Goal: Task Accomplishment & Management: Complete application form

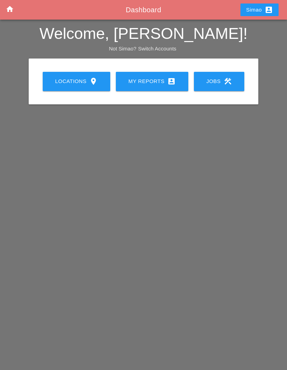
click at [143, 85] on link "My Reports account_box" at bounding box center [152, 81] width 73 height 19
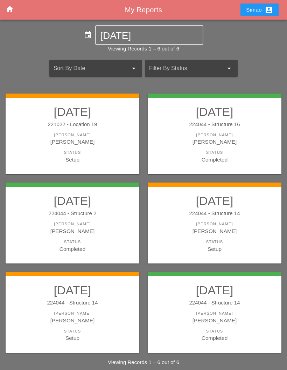
click at [109, 152] on div "Status" at bounding box center [73, 153] width 120 height 6
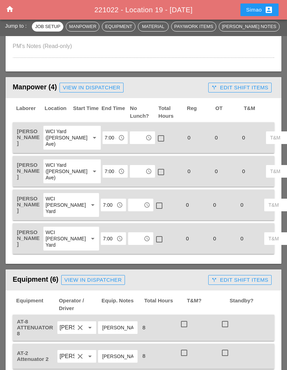
scroll to position [321, 0]
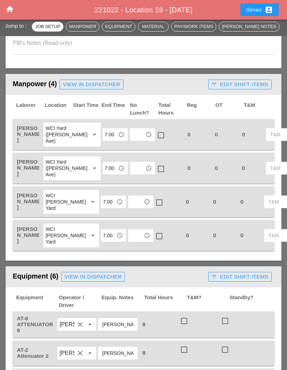
click at [132, 135] on input "text" at bounding box center [137, 134] width 11 height 11
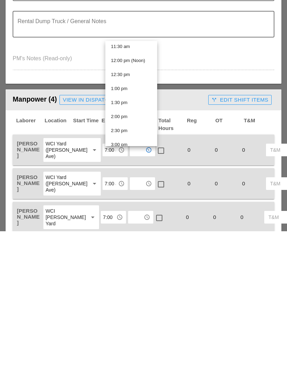
scroll to position [336, 0]
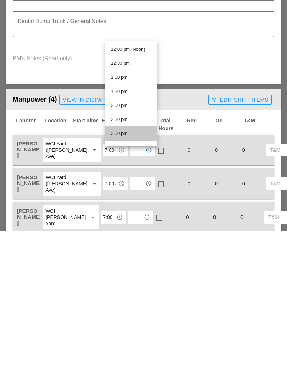
click at [132, 268] on div "3:00 pm" at bounding box center [131, 272] width 41 height 8
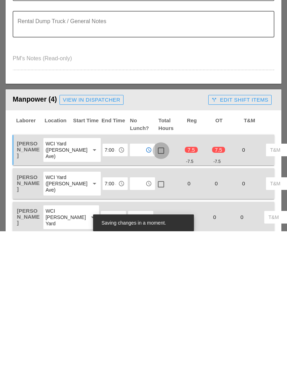
click at [155, 283] on div at bounding box center [161, 289] width 12 height 12
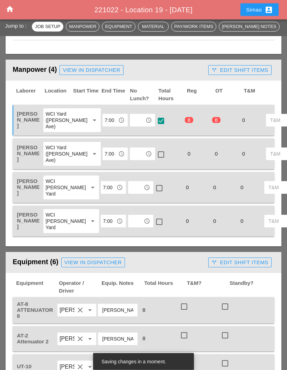
scroll to position [336, 0]
click at [132, 159] on input "text" at bounding box center [137, 153] width 11 height 11
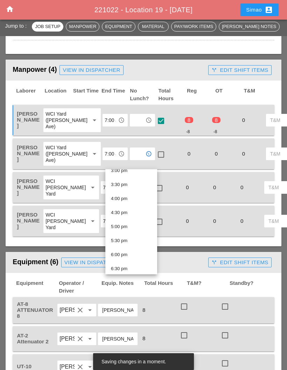
scroll to position [426, 0]
click at [136, 172] on div "3:00 pm" at bounding box center [131, 172] width 41 height 8
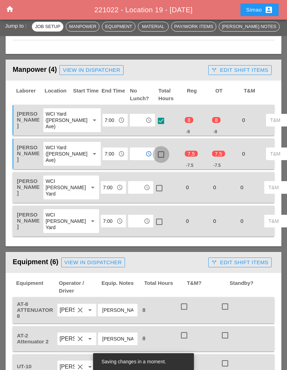
click at [155, 160] on div at bounding box center [161, 155] width 12 height 12
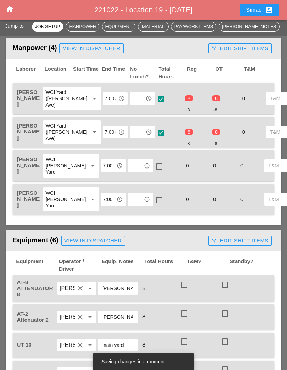
click at [130, 171] on input "text" at bounding box center [135, 165] width 11 height 11
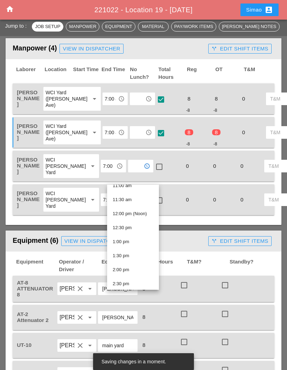
scroll to position [372, 0]
click at [136, 242] on div "3:00 pm" at bounding box center [133, 241] width 41 height 8
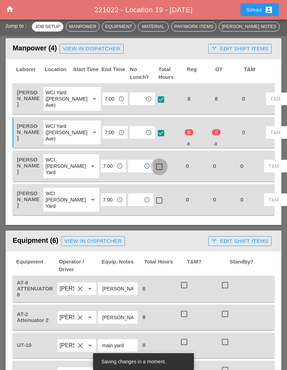
click at [153, 173] on div at bounding box center [159, 167] width 12 height 12
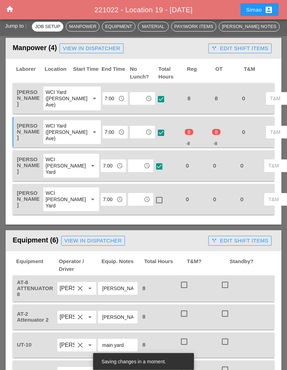
click at [130, 205] on input "text" at bounding box center [135, 199] width 11 height 11
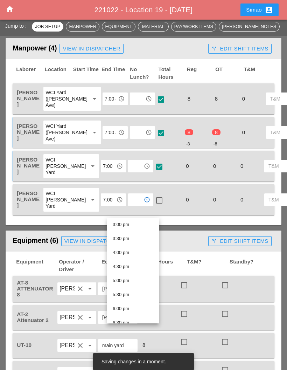
scroll to position [417, 0]
click at [139, 233] on div "3:00 pm" at bounding box center [133, 230] width 41 height 8
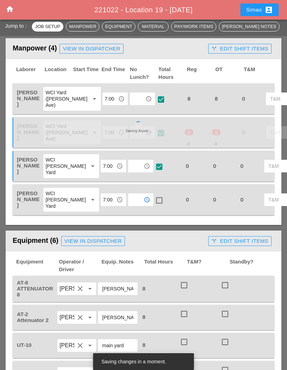
click at [153, 206] on div at bounding box center [159, 200] width 12 height 12
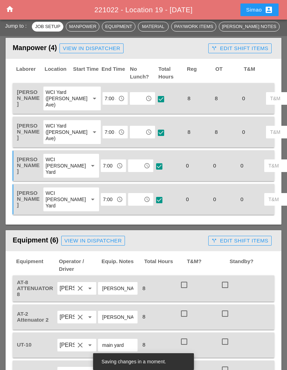
click at [130, 171] on input "text" at bounding box center [135, 165] width 11 height 11
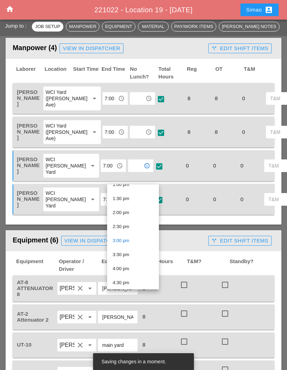
scroll to position [357, 0]
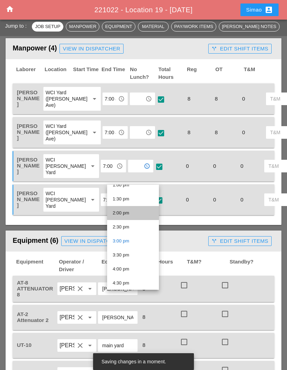
click at [137, 215] on div "2:00 pm" at bounding box center [133, 213] width 41 height 8
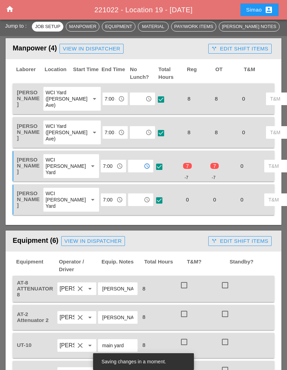
click at [130, 172] on input "text" at bounding box center [135, 165] width 11 height 11
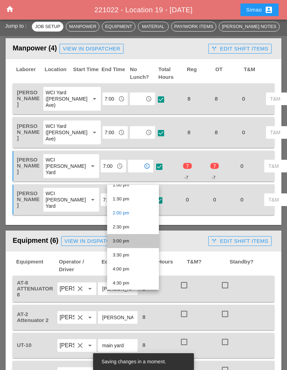
click at [137, 245] on div "3:00 pm" at bounding box center [133, 241] width 41 height 14
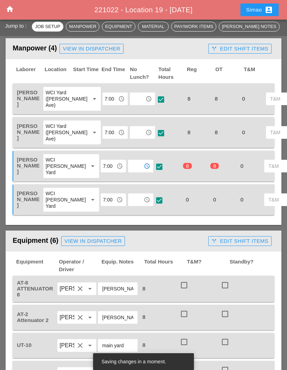
click at [130, 205] on input "text" at bounding box center [135, 199] width 11 height 11
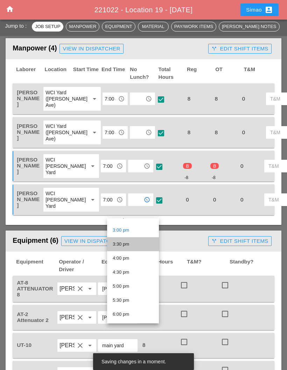
click at [135, 244] on div "3:30 pm" at bounding box center [133, 244] width 41 height 8
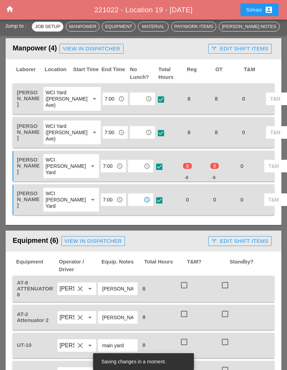
click at [130, 205] on input "text" at bounding box center [135, 199] width 11 height 11
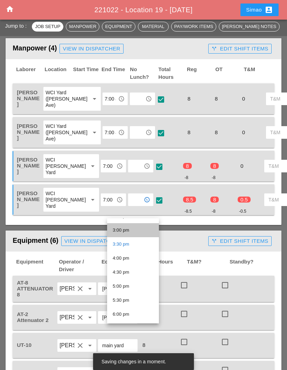
click at [133, 230] on div "3:00 pm" at bounding box center [133, 230] width 41 height 8
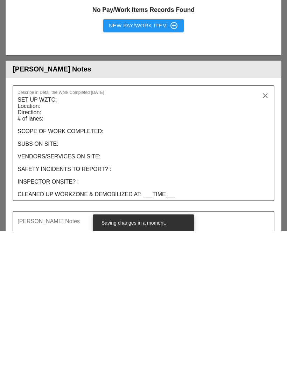
scroll to position [1080, 0]
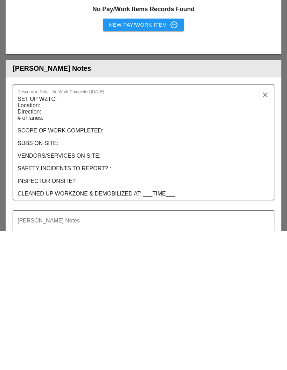
click at [85, 232] on textarea "SET UP WZTC: Location: Direction: # of lanes: SCOPE OF WORK COMPLETED: SUBS ON …" at bounding box center [141, 285] width 247 height 106
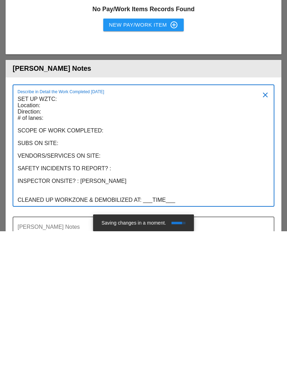
scroll to position [0, 0]
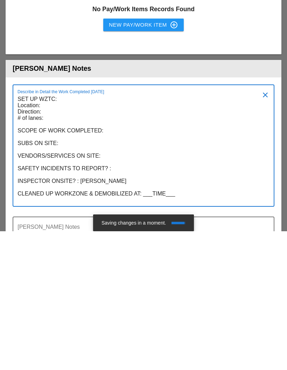
click at [181, 232] on textarea "SET UP WZTC: Location: Direction: # of lanes: SCOPE OF WORK COMPLETED: SUBS ON …" at bounding box center [141, 288] width 247 height 112
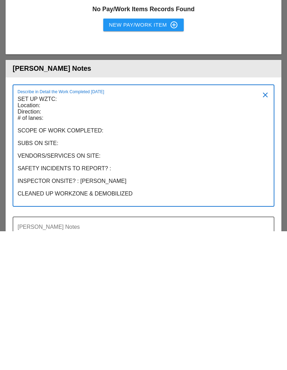
click at [113, 232] on textarea "SET UP WZTC: Location: Direction: # of lanes: SCOPE OF WORK COMPLETED: SUBS ON …" at bounding box center [141, 288] width 247 height 112
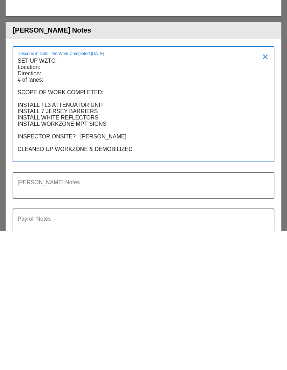
click at [21, 194] on textarea "SET UP WZTC: Location: Direction: # of lanes: SCOPE OF WORK COMPLETED: INSTALL …" at bounding box center [141, 247] width 247 height 106
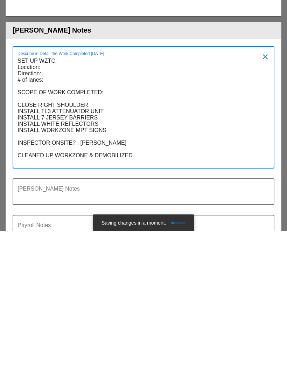
click at [51, 194] on textarea "SET UP WZTC: Location: Direction: # of lanes: SCOPE OF WORK COMPLETED: CLOSE RI…" at bounding box center [141, 250] width 247 height 112
click at [54, 194] on textarea "SET UP WZTC: Location: GRAND CENTRAL PARKWAY Direction: # of lanes: SCOPE OF WO…" at bounding box center [141, 250] width 247 height 112
click at [55, 194] on textarea "SET UP WZTC: Location: GRAND CENTRAL PARKWAY Direction: # of lanes: SCOPE OF WO…" at bounding box center [141, 250] width 247 height 112
click at [58, 194] on textarea "SET UP WZTC: Location: GRAND CENTRAL PARKWAY Direction: EAST BOUND # of lanes: …" at bounding box center [141, 250] width 247 height 112
click at [54, 194] on textarea "SET UP WZTC: Location: GRAND CENTRAL PARKWAY Direction: EAST BOUND # of lanes: …" at bounding box center [141, 250] width 247 height 112
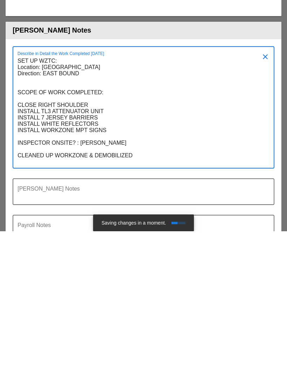
click at [116, 194] on textarea "SET UP WZTC: Location: GRAND CENTRAL PARKWAY Direction: EAST BOUND SCOPE OF WOR…" at bounding box center [141, 250] width 247 height 112
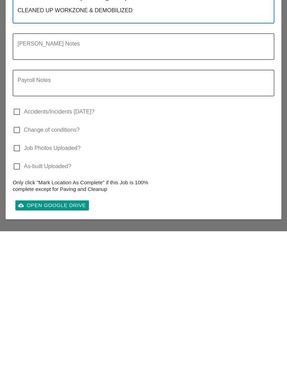
scroll to position [1273, 0]
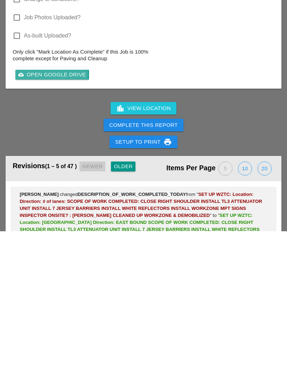
type textarea "SET UP WZTC: Location: GRAND CENTRAL PARKWAY Direction: EAST BOUND SCOPE OF WOR…"
click at [66, 209] on div "cloud_upload Open Google Drive" at bounding box center [52, 213] width 68 height 8
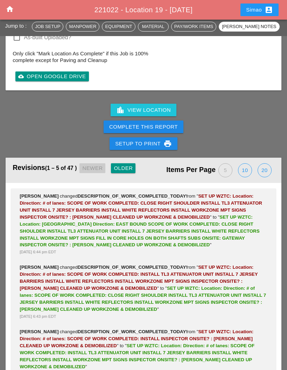
scroll to position [1548, 0]
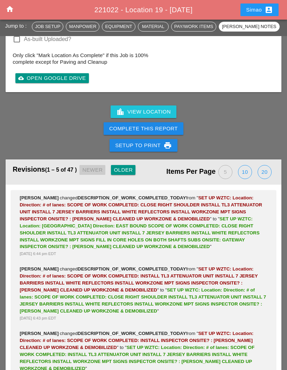
click at [71, 82] on div "cloud_upload Open Google Drive" at bounding box center [52, 78] width 68 height 8
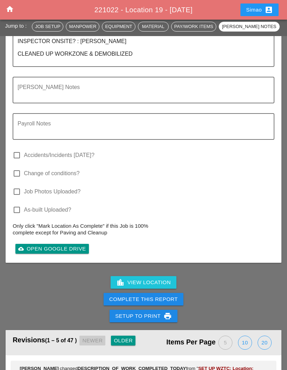
scroll to position [1377, 0]
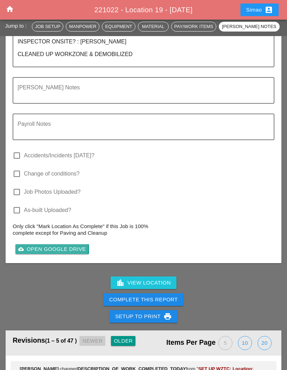
click at [80, 253] on div "cloud_upload Open Google Drive" at bounding box center [52, 249] width 68 height 8
click at [19, 198] on div at bounding box center [17, 192] width 12 height 12
click at [160, 306] on button "Complete This Report" at bounding box center [144, 299] width 80 height 13
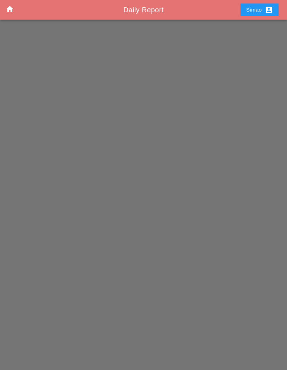
scroll to position [28, 0]
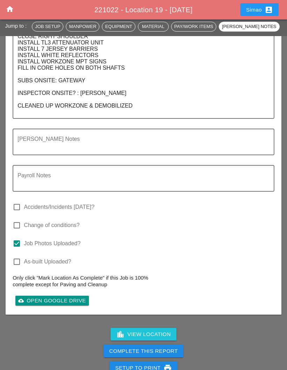
click at [172, 356] on div "Complete This Report" at bounding box center [143, 351] width 69 height 8
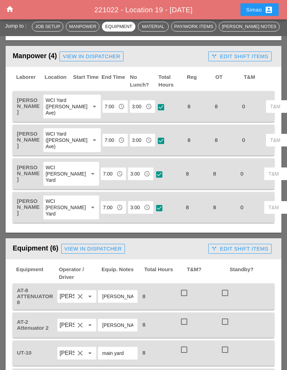
scroll to position [345, 0]
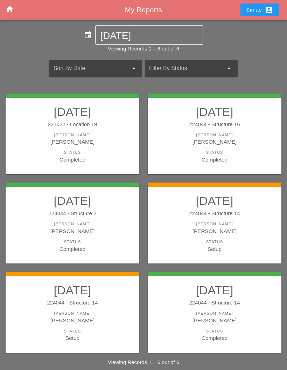
click at [220, 221] on div "[PERSON_NAME]" at bounding box center [215, 224] width 120 height 6
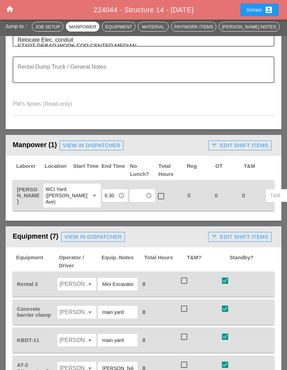
scroll to position [274, 0]
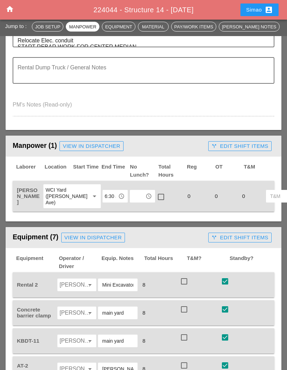
click at [132, 192] on input "text" at bounding box center [137, 196] width 11 height 11
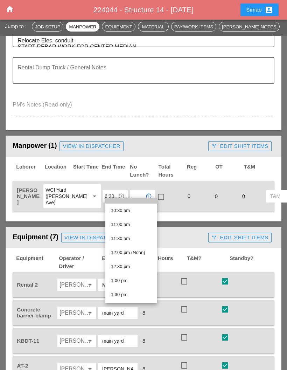
scroll to position [291, 0]
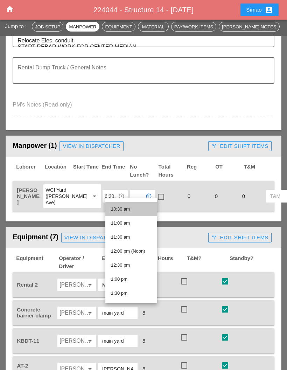
click at [141, 212] on div "10:30 am" at bounding box center [131, 209] width 41 height 8
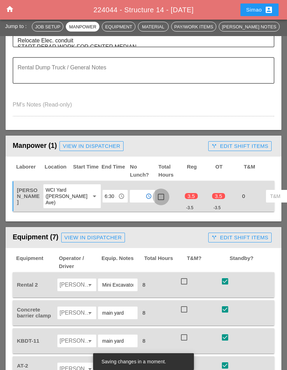
click at [155, 193] on div at bounding box center [161, 197] width 12 height 12
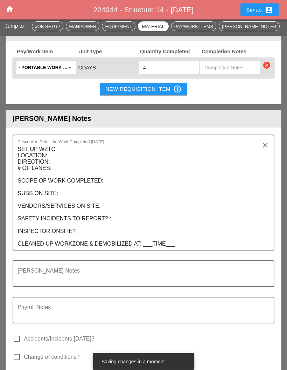
scroll to position [871, 0]
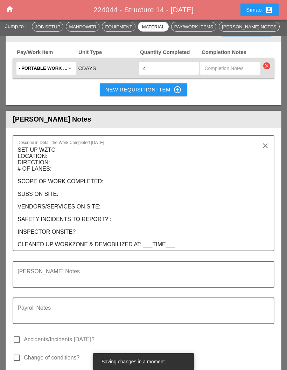
click at [177, 244] on textarea "SET UP WZTC: LOCATION: DIRECTION: # OF LANES: SCOPE OF WORK COMPLETED: SUBS ON …" at bounding box center [141, 197] width 247 height 106
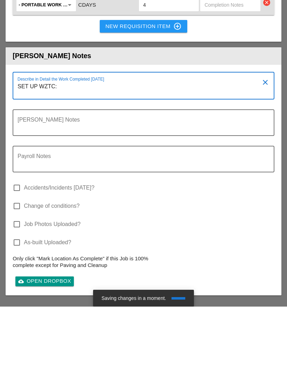
scroll to position [0, 0]
type textarea "SET"
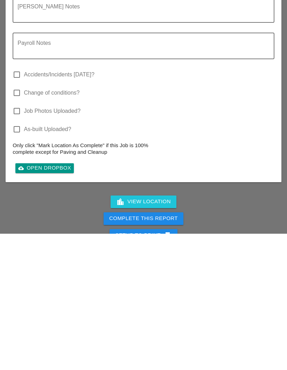
scroll to position [917, 0]
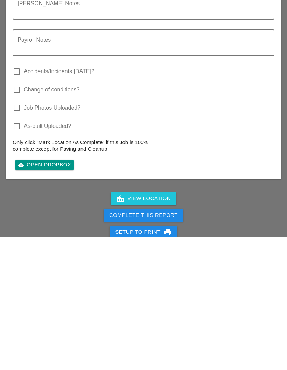
type textarea "Simon went to united rentals with AUSTIN to pick up a water truck and take it t…"
click at [170, 345] on div "Complete This Report" at bounding box center [143, 349] width 69 height 8
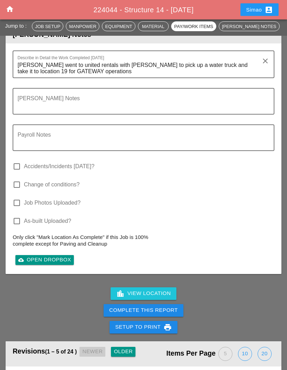
scroll to position [966, 0]
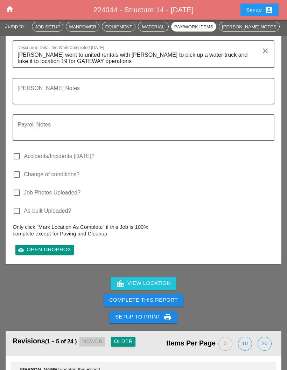
click at [162, 298] on div "Complete This Report" at bounding box center [143, 300] width 69 height 8
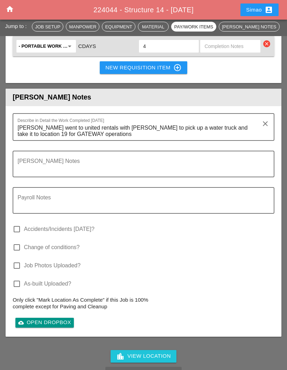
scroll to position [868, 0]
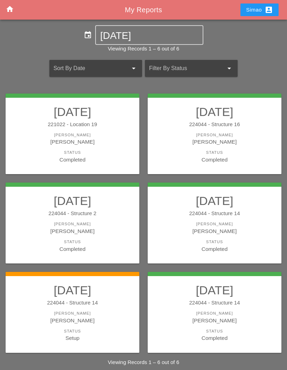
click at [94, 321] on div "[PERSON_NAME]" at bounding box center [73, 320] width 120 height 8
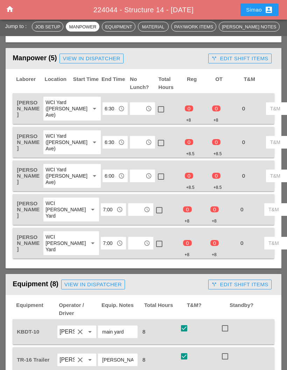
scroll to position [361, 0]
click at [105, 103] on input "6:30 am" at bounding box center [110, 108] width 11 height 11
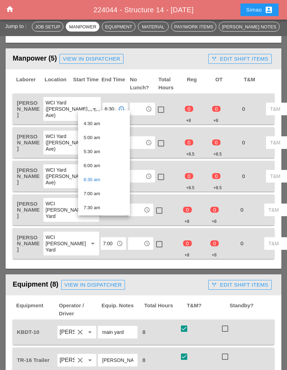
scroll to position [123, 0]
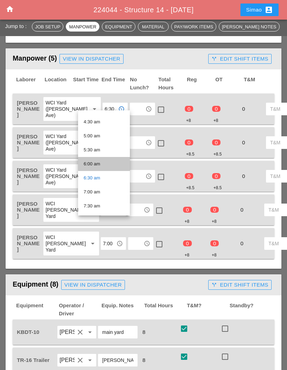
click at [108, 167] on div "6:00 am" at bounding box center [104, 164] width 41 height 8
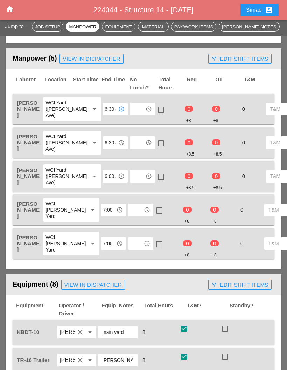
click at [105, 146] on input "6:30 am" at bounding box center [110, 142] width 11 height 11
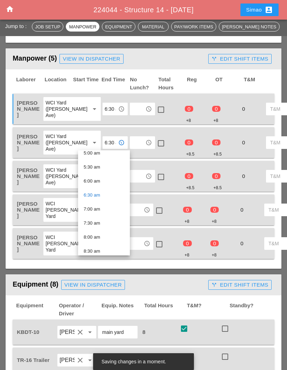
scroll to position [143, 0]
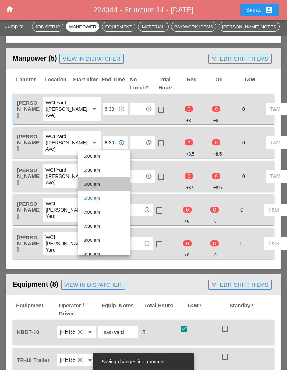
click at [109, 185] on div "6:00 am" at bounding box center [104, 184] width 41 height 8
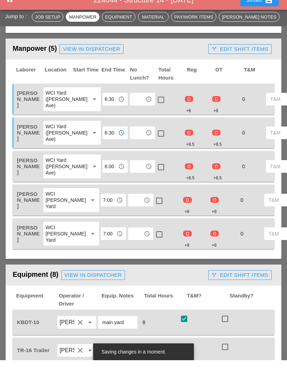
click at [103, 214] on input "7:00 am" at bounding box center [108, 209] width 11 height 11
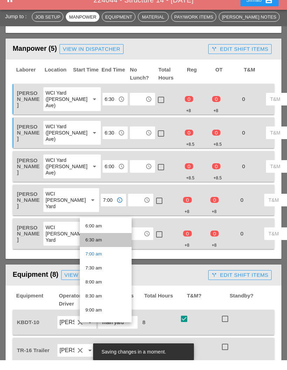
scroll to position [167, 0]
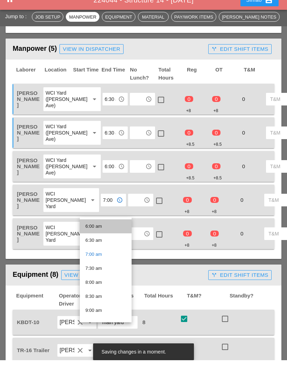
click at [109, 232] on div "6:00 am" at bounding box center [105, 236] width 41 height 8
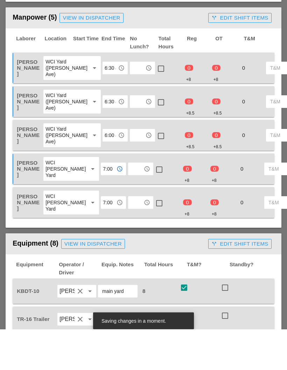
click at [103, 238] on input "7:00 am" at bounding box center [108, 243] width 11 height 11
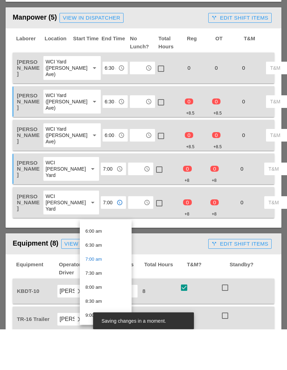
scroll to position [161, 0]
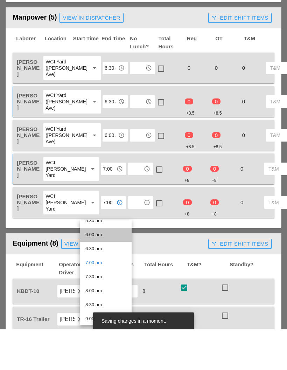
click at [109, 271] on div "6:00 am" at bounding box center [105, 275] width 41 height 8
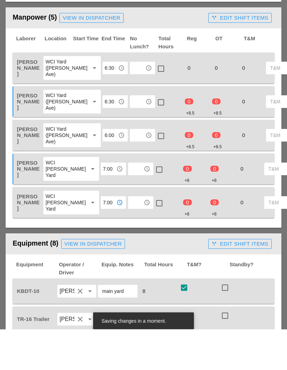
click at [132, 103] on input "text" at bounding box center [137, 108] width 11 height 11
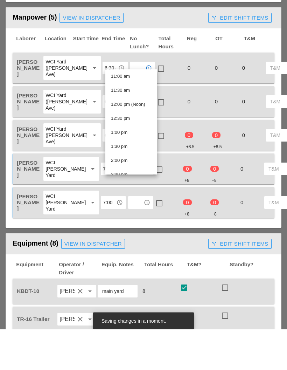
scroll to position [317, 0]
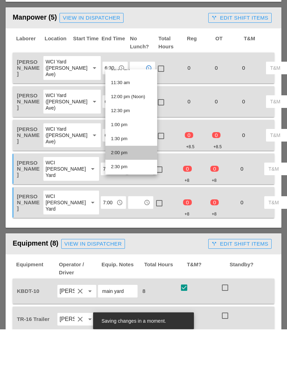
click at [134, 190] on div "2:00 pm" at bounding box center [131, 194] width 41 height 8
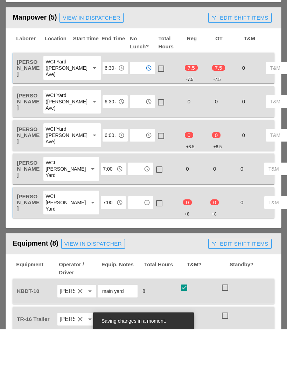
click at [132, 137] on input "text" at bounding box center [137, 142] width 11 height 11
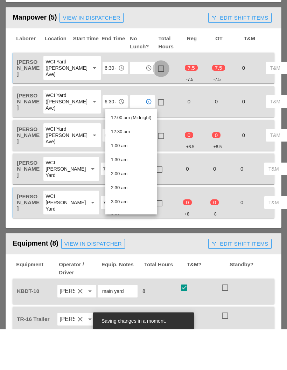
click at [155, 104] on div at bounding box center [161, 110] width 12 height 12
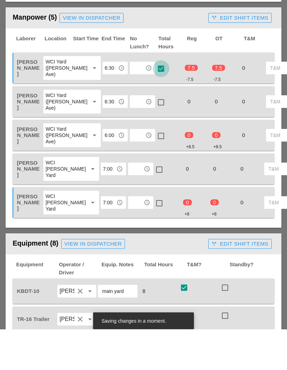
scroll to position [402, 0]
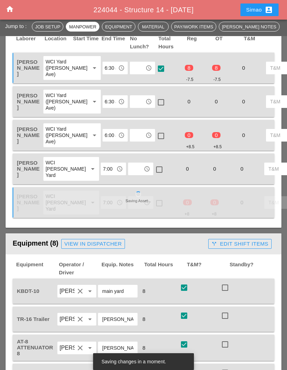
click at [132, 107] on input "text" at bounding box center [137, 101] width 11 height 11
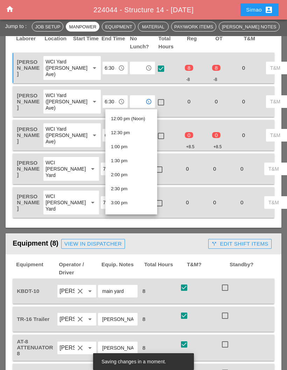
scroll to position [346, 0]
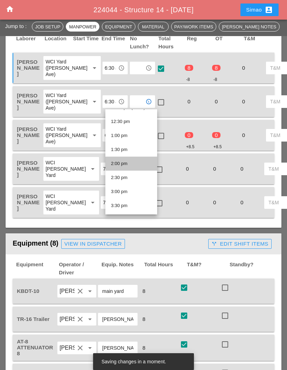
click at [137, 165] on div "2:00 pm" at bounding box center [131, 163] width 41 height 8
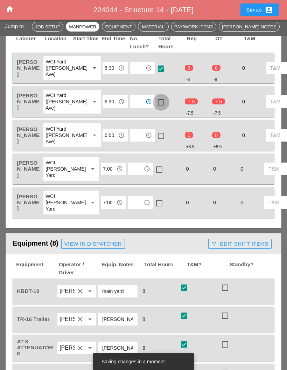
click at [155, 104] on div at bounding box center [161, 102] width 12 height 12
click at [132, 141] on input "text" at bounding box center [137, 135] width 11 height 11
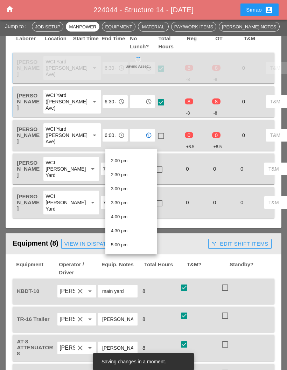
scroll to position [387, 0]
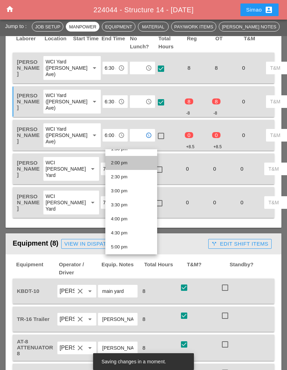
click at [127, 165] on div "2:00 pm" at bounding box center [131, 163] width 41 height 8
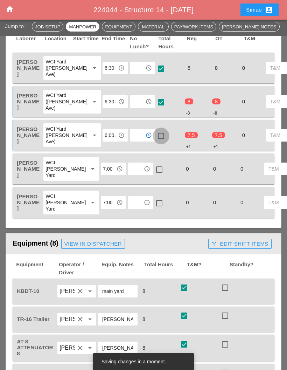
click at [155, 142] on div at bounding box center [161, 136] width 12 height 12
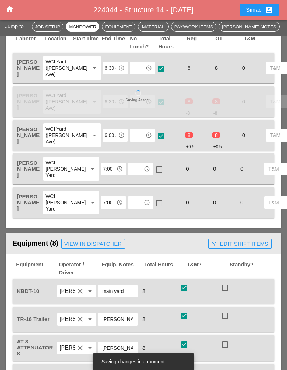
click at [130, 174] on input "text" at bounding box center [135, 168] width 11 height 11
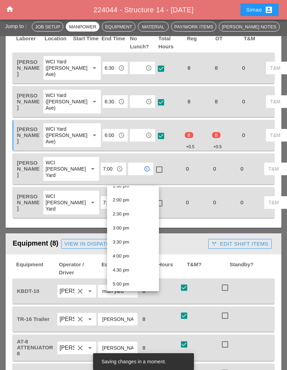
scroll to position [395, 0]
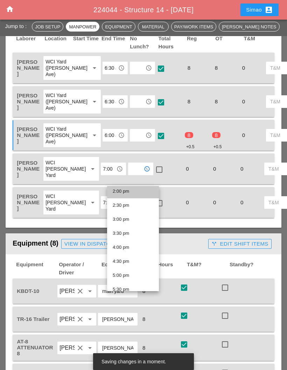
click at [138, 193] on div "2:00 pm" at bounding box center [133, 191] width 41 height 8
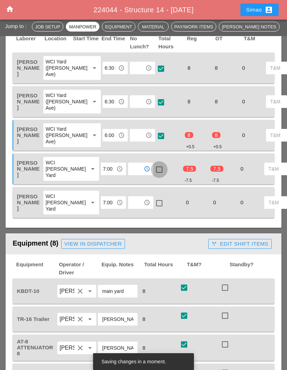
click at [153, 175] on div at bounding box center [159, 170] width 12 height 12
click at [130, 208] on input "text" at bounding box center [135, 202] width 11 height 11
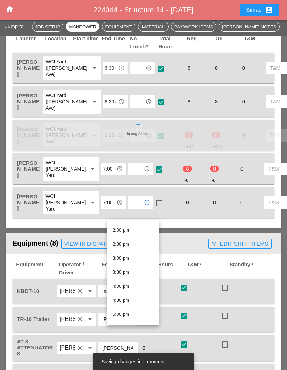
scroll to position [388, 0]
click at [141, 233] on div "2:00 pm" at bounding box center [133, 232] width 41 height 8
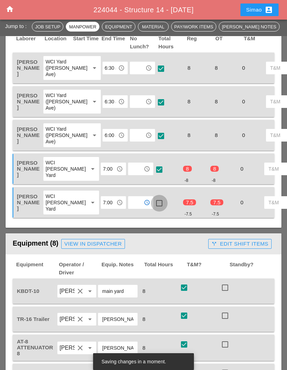
click at [153, 209] on div at bounding box center [159, 203] width 12 height 12
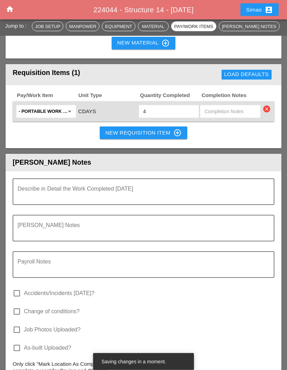
scroll to position [1057, 0]
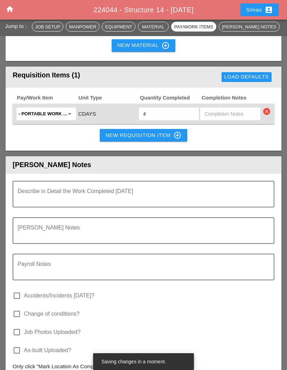
click at [95, 206] on textarea "Describe in Detail the Work Completed Today" at bounding box center [141, 198] width 247 height 17
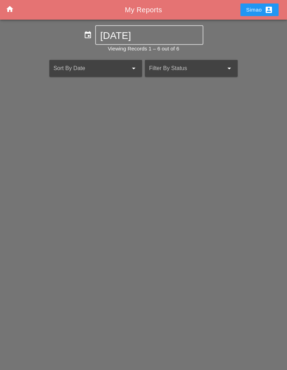
scroll to position [28, 0]
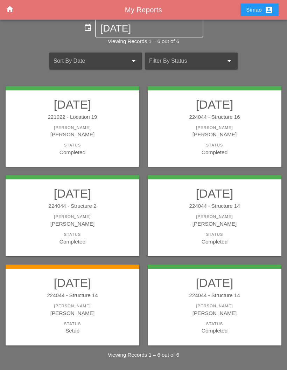
click at [115, 130] on div "[PERSON_NAME]" at bounding box center [73, 134] width 120 height 8
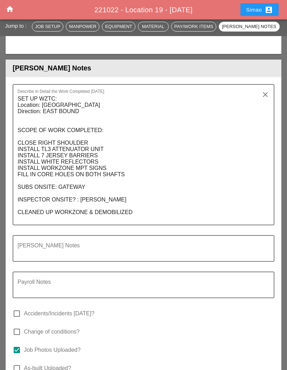
scroll to position [28, 0]
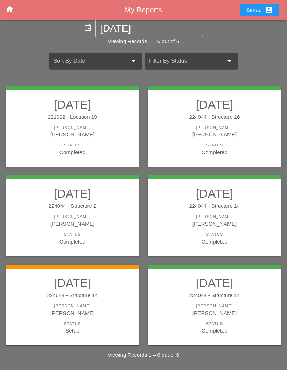
click at [207, 303] on div "[PERSON_NAME]" at bounding box center [215, 306] width 120 height 6
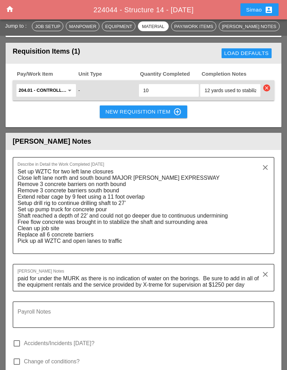
scroll to position [1233, 0]
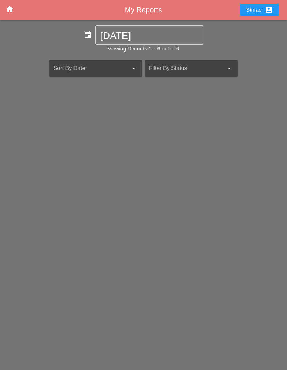
scroll to position [28, 0]
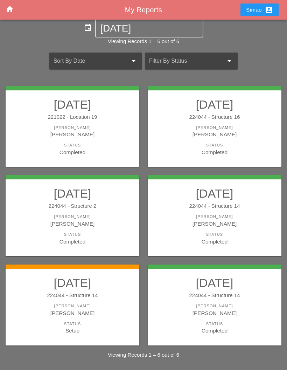
click at [201, 190] on link "08/21/2025 224044 - Structure 14 Foreman Simao Pinheiro Status Completed" at bounding box center [215, 215] width 120 height 59
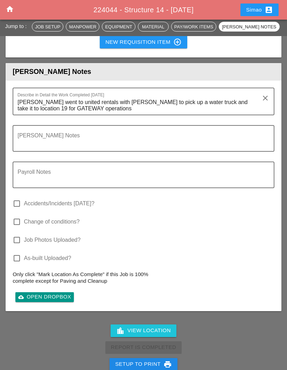
scroll to position [917, 0]
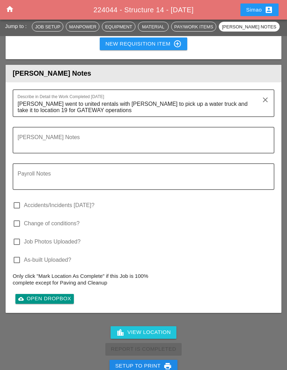
scroll to position [28, 0]
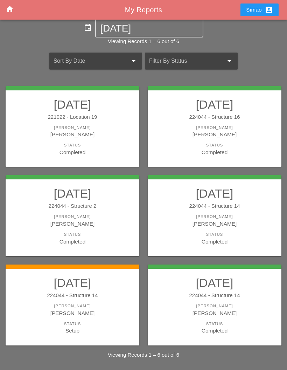
click at [91, 214] on div "[PERSON_NAME]" at bounding box center [73, 217] width 120 height 6
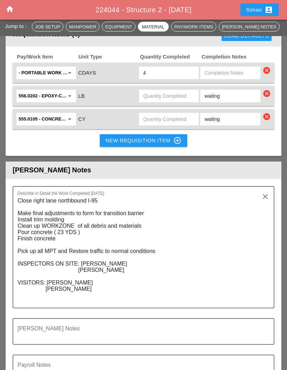
scroll to position [1111, 0]
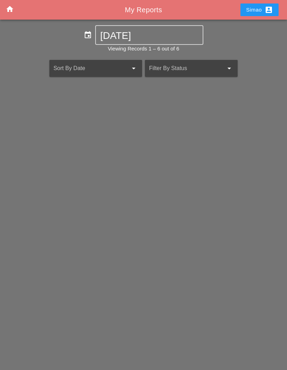
scroll to position [28, 0]
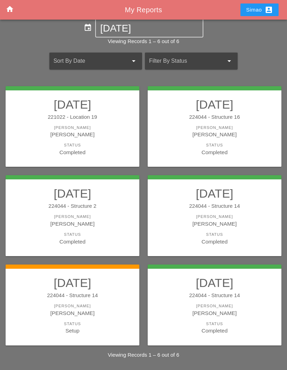
click at [232, 130] on div "[PERSON_NAME]" at bounding box center [215, 134] width 120 height 8
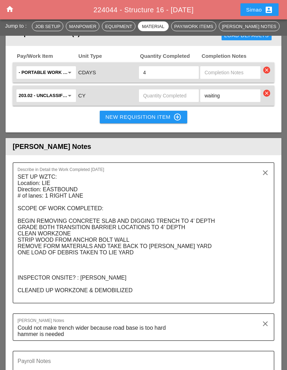
scroll to position [987, 0]
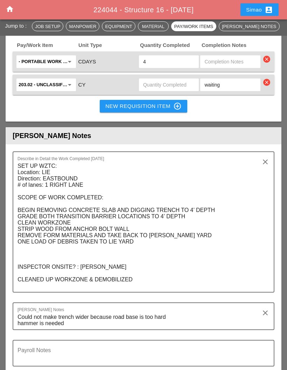
click at [137, 274] on textarea "SET UP WZTC: Location: LIE Direction: EASTBOUND # of lanes: 1 RIGHT LANE SCOPE …" at bounding box center [141, 226] width 247 height 131
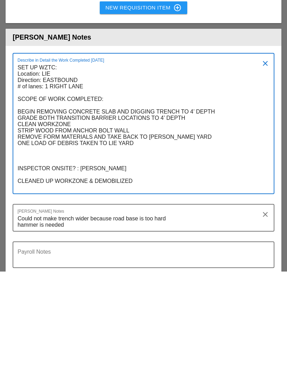
click at [140, 176] on textarea "SET UP WZTC: Location: LIE Direction: EASTBOUND # of lanes: 1 RIGHT LANE SCOPE …" at bounding box center [141, 226] width 247 height 131
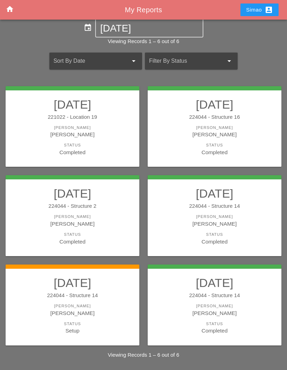
click at [101, 291] on div "224044 - Structure 14" at bounding box center [73, 295] width 120 height 8
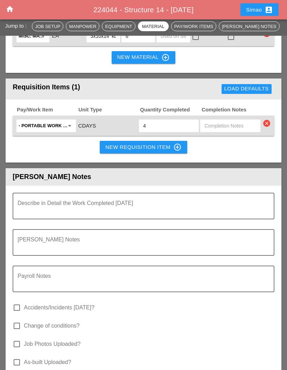
scroll to position [1046, 0]
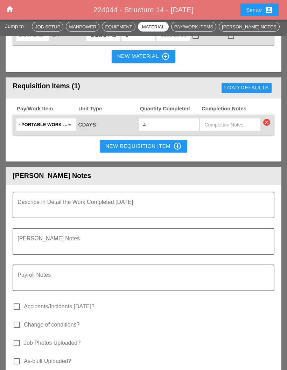
click at [94, 215] on textarea "Describe in Detail the Work Completed Today" at bounding box center [141, 209] width 247 height 17
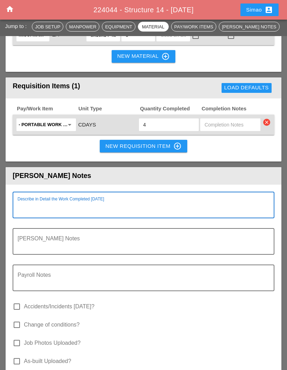
click at [50, 218] on textarea "Describe in Detail the Work Completed Today" at bounding box center [141, 209] width 247 height 17
paste textarea "SET UP WZTC: Location: LIE Direction: EASTBOUND # of lanes: 1 RIGHT LANE SCOPE …"
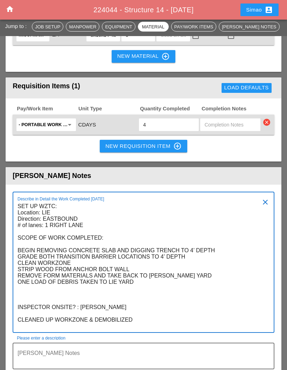
scroll to position [1113, 0]
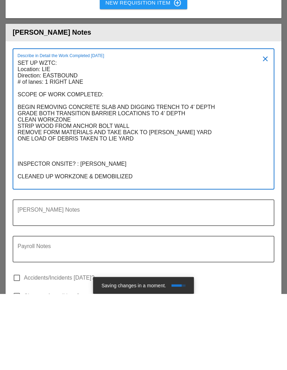
click at [61, 134] on textarea "SET UP WZTC: Location: LIE Direction: EASTBOUND # of lanes: 1 RIGHT LANE SCOPE …" at bounding box center [141, 199] width 247 height 131
click at [81, 134] on textarea "SET UP WZTC: Location: MAJOR DEEGAN Direction: EASTBOUND # of lanes: 1 RIGHT LA…" at bounding box center [141, 199] width 247 height 131
click at [92, 134] on textarea "SET UP WZTC: Location: MAJOR DEEGAN Direction: NORTHBOUND # of lanes: 1 RIGHT L…" at bounding box center [141, 199] width 247 height 131
click at [69, 134] on textarea "SET UP WZTC: Location: MAJOR DEEGAN Direction: NORTHBOUND # of lanes: 1 RIGHT L…" at bounding box center [141, 199] width 247 height 131
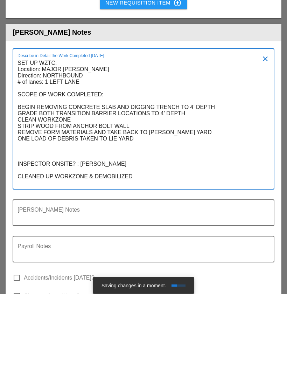
click at [96, 171] on textarea "SET UP WZTC: Location: MAJOR DEEGAN Direction: NORTHBOUND # of lanes: 1 LEFT LA…" at bounding box center [141, 199] width 247 height 131
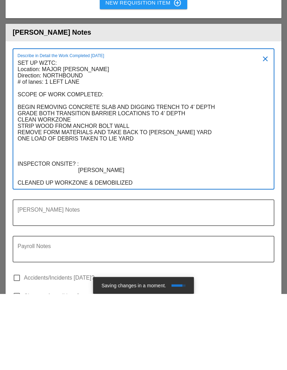
click at [27, 184] on textarea "SET UP WZTC: Location: MAJOR DEEGAN Direction: NORTHBOUND # of lanes: 1 LEFT LA…" at bounding box center [141, 199] width 247 height 131
click at [66, 179] on textarea "SET UP WZTC: Location: MAJOR DEEGAN Direction: NORTHBOUND # of lanes: 1 LEFT LA…" at bounding box center [141, 199] width 247 height 131
click at [75, 180] on textarea "SET UP WZTC: Location: MAJOR DEEGAN Direction: NORTHBOUND # of lanes: 1 LEFT LA…" at bounding box center [141, 199] width 247 height 131
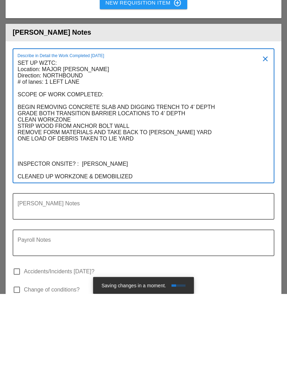
click at [131, 148] on textarea "SET UP WZTC: Location: MAJOR DEEGAN Direction: NORTHBOUND # of lanes: 1 LEFT LA…" at bounding box center [141, 196] width 247 height 125
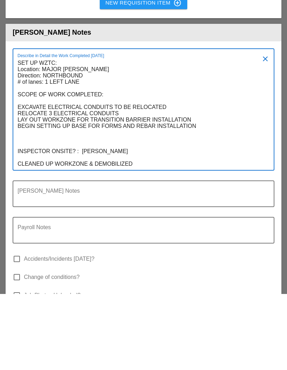
scroll to position [1189, 0]
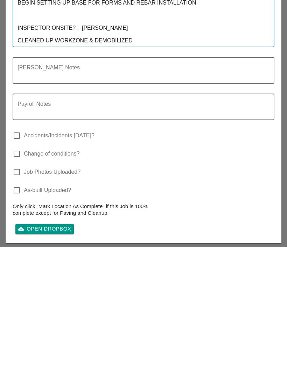
type textarea "SET UP WZTC: Location: MAJOR [PERSON_NAME] Direction: NORTHBOUND # of lanes: 1 …"
click at [57, 349] on div "cloud_upload Open Dropbox" at bounding box center [44, 353] width 53 height 8
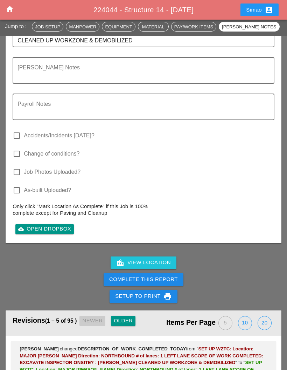
scroll to position [1341, 0]
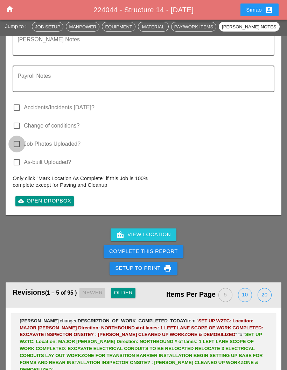
click at [19, 148] on div at bounding box center [17, 144] width 12 height 12
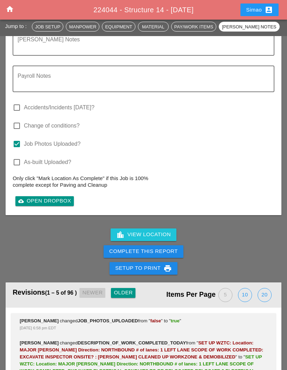
click at [176, 255] on div "Complete This Report" at bounding box center [143, 251] width 69 height 8
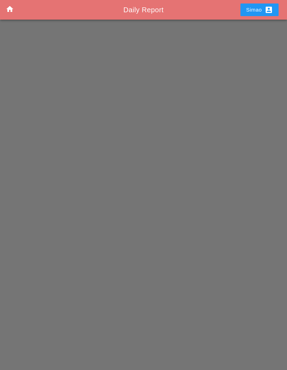
scroll to position [28, 0]
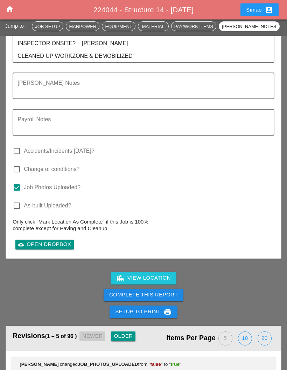
click at [167, 299] on div "Complete This Report" at bounding box center [143, 295] width 69 height 8
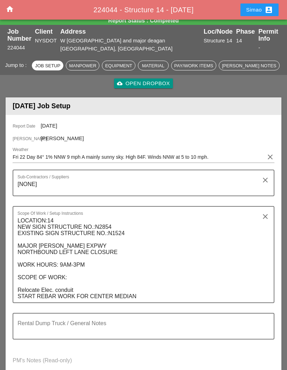
scroll to position [0, 0]
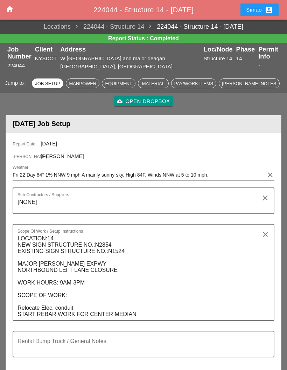
scroll to position [28, 0]
